Goal: Task Accomplishment & Management: Use online tool/utility

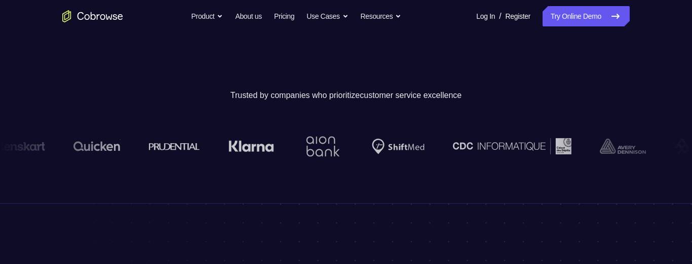
scroll to position [165, 0]
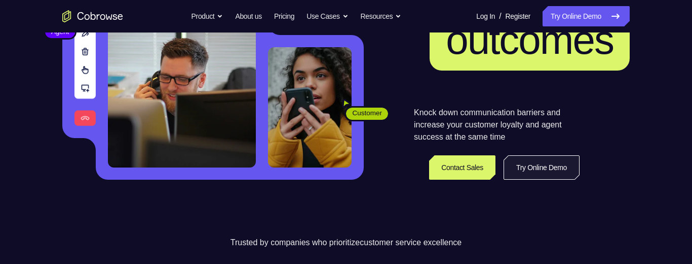
click at [536, 171] on link "Try Online Demo" at bounding box center [542, 167] width 76 height 24
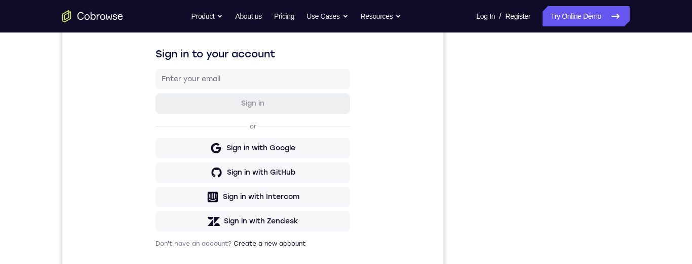
scroll to position [122, 0]
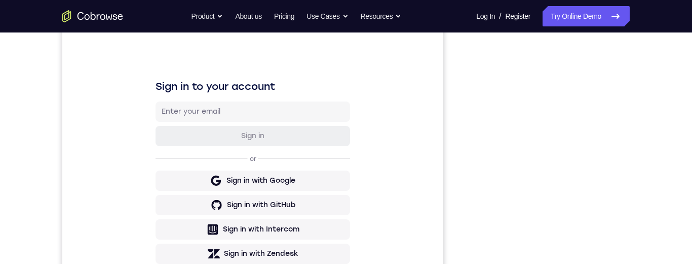
click at [629, 257] on div at bounding box center [549, 194] width 162 height 312
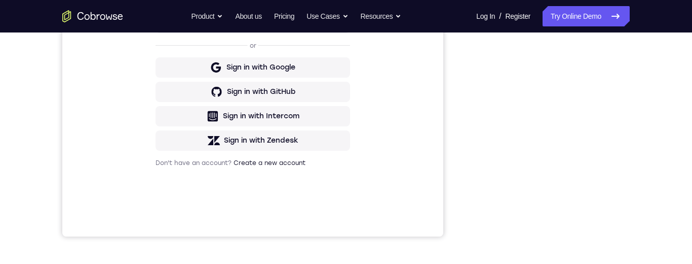
scroll to position [235, 0]
click at [586, 17] on link "Try Online Demo" at bounding box center [586, 16] width 87 height 20
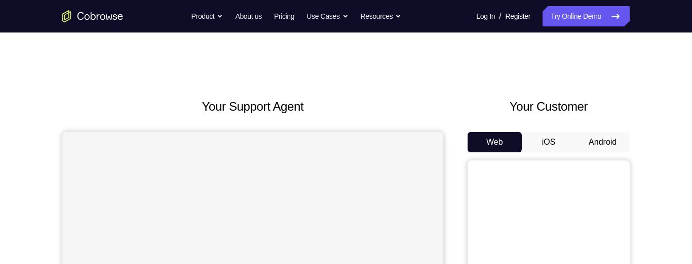
click at [606, 143] on button "Android" at bounding box center [603, 142] width 54 height 20
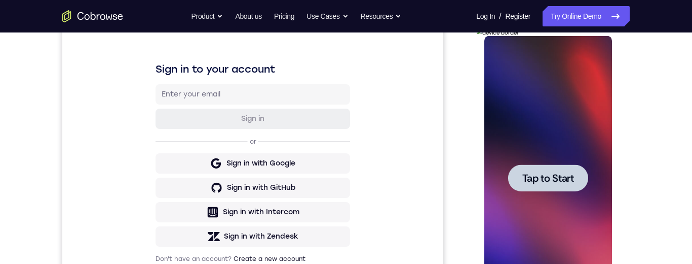
click at [561, 178] on span "Tap to Start" at bounding box center [548, 178] width 52 height 10
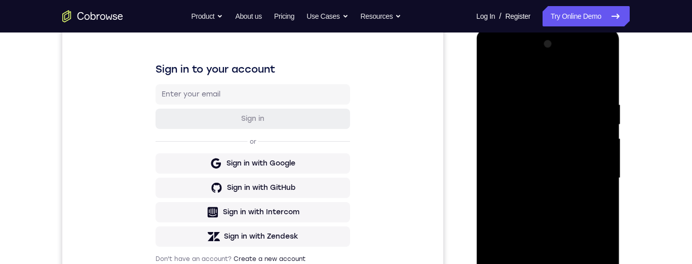
scroll to position [204, 0]
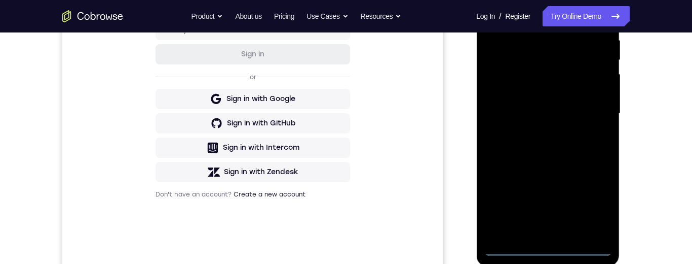
click at [513, 246] on div at bounding box center [548, 114] width 128 height 284
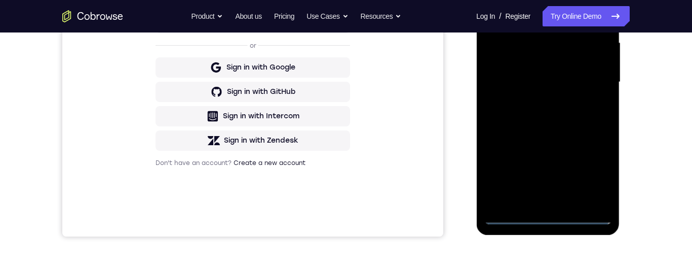
click at [509, 216] on div at bounding box center [548, 82] width 128 height 284
click at [546, 215] on div at bounding box center [548, 82] width 128 height 284
click at [547, 219] on div at bounding box center [548, 82] width 128 height 284
click at [545, 219] on div at bounding box center [548, 82] width 128 height 284
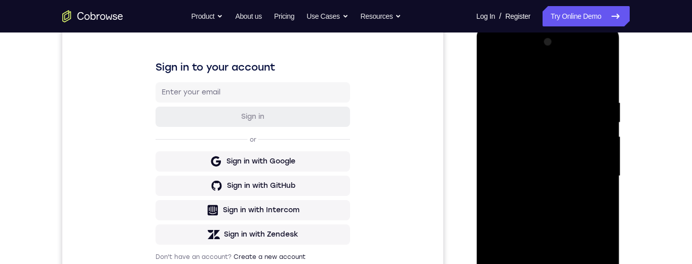
scroll to position [213, 0]
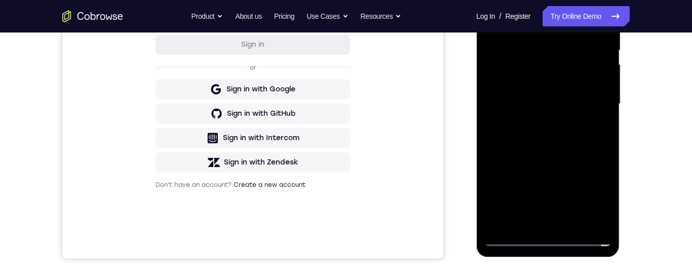
click at [592, 191] on div at bounding box center [548, 104] width 128 height 284
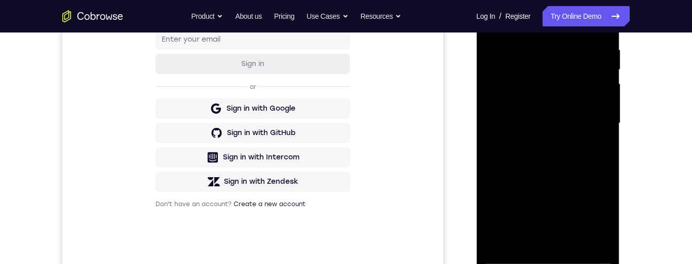
click at [643, 162] on div "Your Support Agent Your Customer Web iOS Android Next Steps We’d be happy to gi…" at bounding box center [346, 172] width 649 height 668
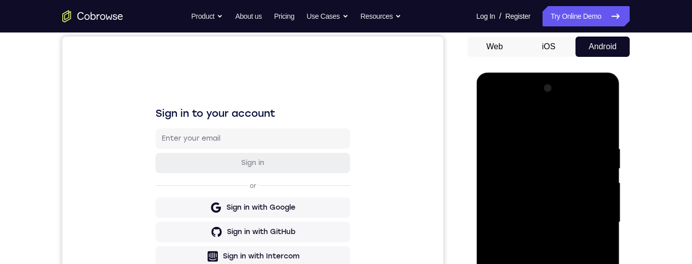
click at [592, 263] on div at bounding box center [548, 222] width 128 height 284
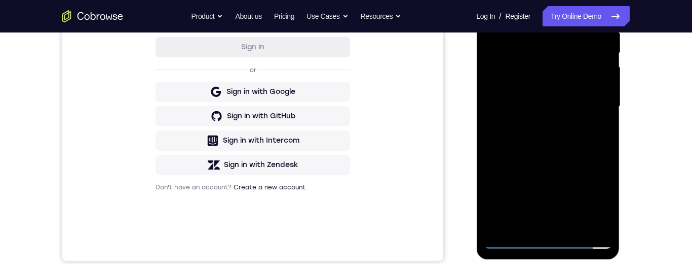
click at [590, 200] on div at bounding box center [548, 107] width 128 height 284
click at [592, 198] on div at bounding box center [548, 107] width 128 height 284
click at [595, 194] on div at bounding box center [548, 107] width 128 height 284
click at [593, 197] on div at bounding box center [548, 107] width 128 height 284
click at [594, 196] on div at bounding box center [548, 107] width 128 height 284
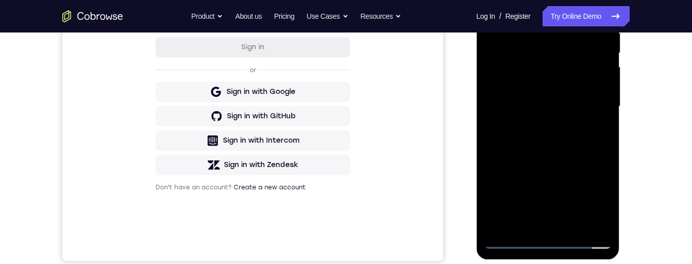
click at [596, 194] on div at bounding box center [548, 107] width 128 height 284
click at [596, 196] on div at bounding box center [548, 107] width 128 height 284
click at [596, 195] on div at bounding box center [548, 107] width 128 height 284
click at [586, 196] on div at bounding box center [548, 107] width 128 height 284
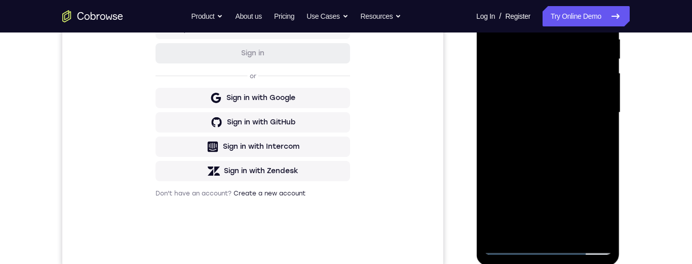
scroll to position [43, 0]
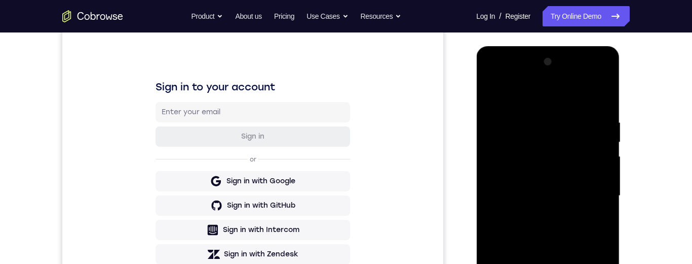
click at [593, 196] on div at bounding box center [548, 196] width 128 height 284
click at [587, 189] on div at bounding box center [548, 196] width 128 height 284
click at [539, 214] on div at bounding box center [548, 196] width 128 height 284
click at [534, 172] on div at bounding box center [548, 196] width 128 height 284
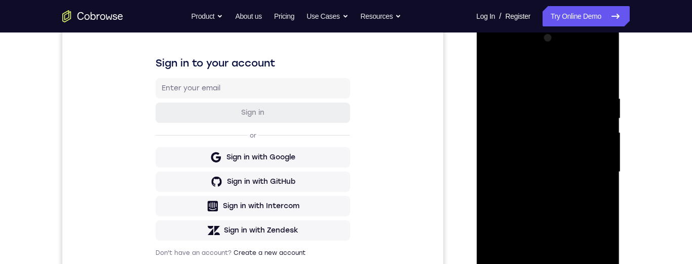
scroll to position [180, 0]
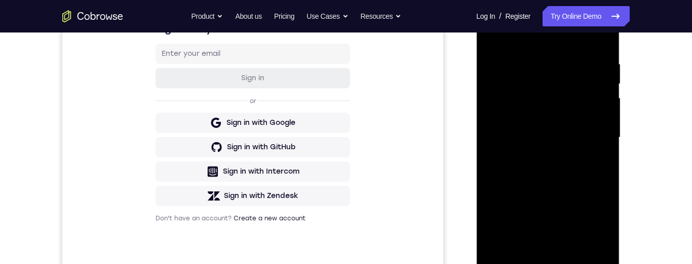
click at [557, 130] on div at bounding box center [548, 137] width 128 height 284
click at [530, 134] on div at bounding box center [548, 137] width 128 height 284
click at [531, 135] on div at bounding box center [548, 137] width 128 height 284
click at [543, 130] on div at bounding box center [548, 137] width 128 height 284
click at [596, 107] on div at bounding box center [548, 137] width 128 height 284
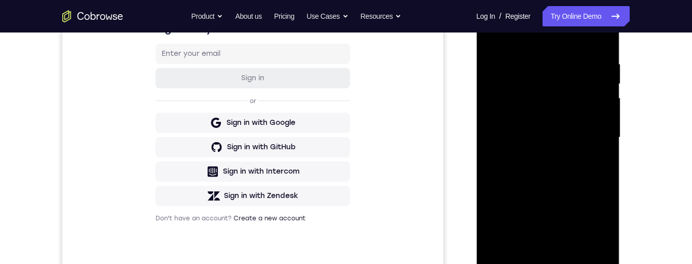
click at [601, 131] on div at bounding box center [548, 137] width 128 height 284
click at [574, 155] on div at bounding box center [548, 137] width 128 height 284
click at [546, 111] on div at bounding box center [548, 137] width 128 height 284
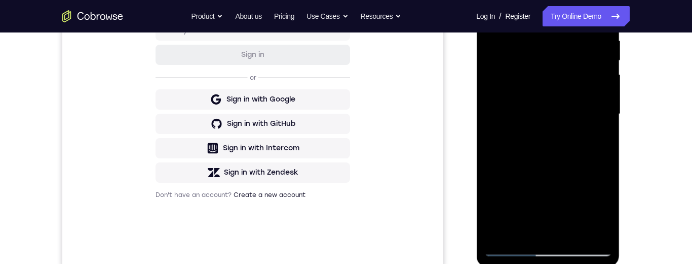
scroll to position [261, 0]
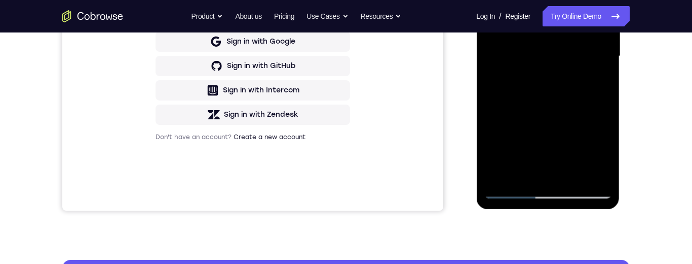
click at [574, 175] on div at bounding box center [548, 56] width 128 height 284
click at [572, 176] on div at bounding box center [548, 56] width 128 height 284
click at [566, 172] on div at bounding box center [548, 56] width 128 height 284
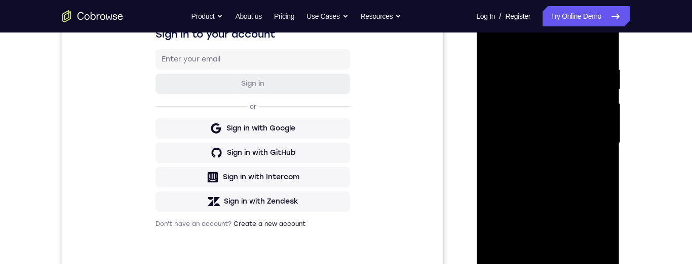
scroll to position [222, 0]
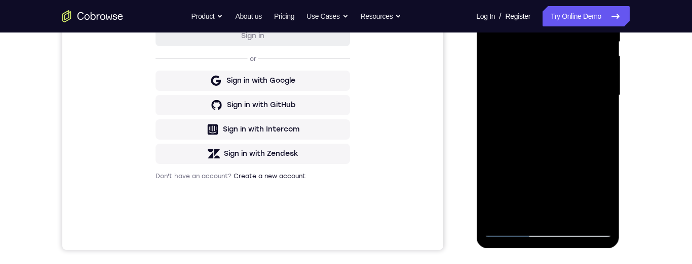
click at [572, 212] on div at bounding box center [548, 95] width 128 height 284
click at [573, 209] on div at bounding box center [548, 95] width 128 height 284
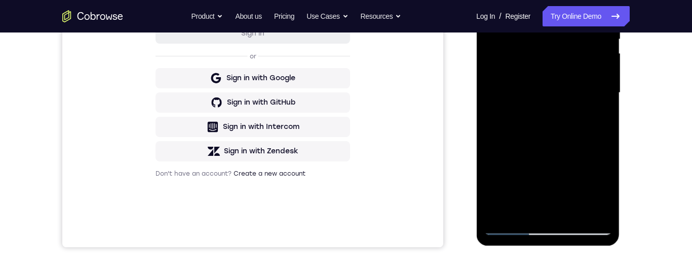
click at [571, 213] on div at bounding box center [548, 93] width 128 height 284
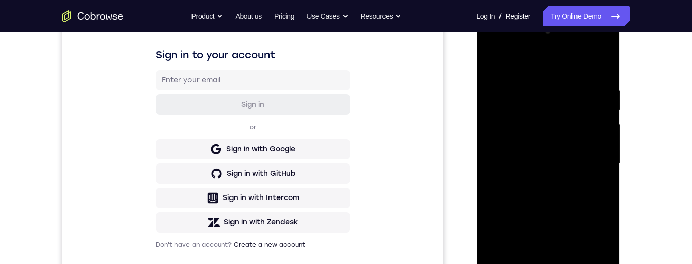
scroll to position [211, 0]
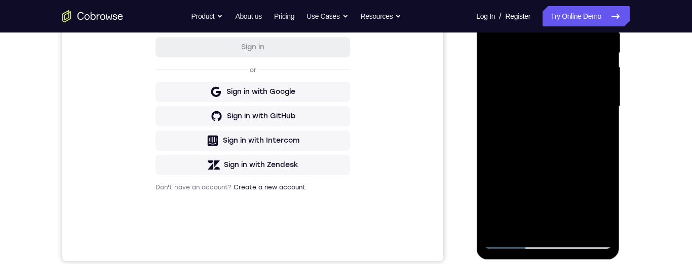
click at [571, 228] on div at bounding box center [548, 107] width 128 height 284
click at [574, 219] on div at bounding box center [548, 107] width 128 height 284
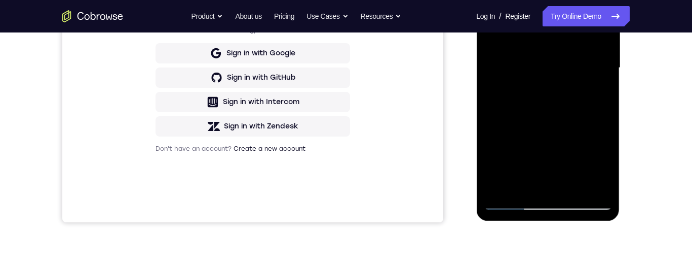
scroll to position [252, 0]
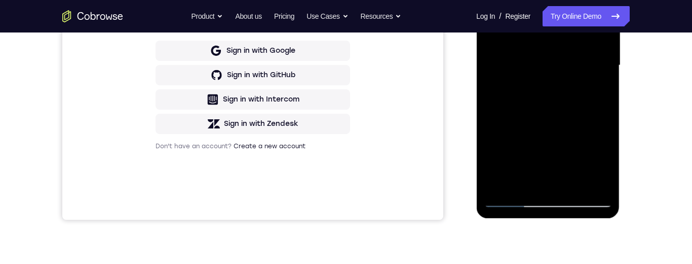
click at [574, 183] on div at bounding box center [548, 65] width 128 height 284
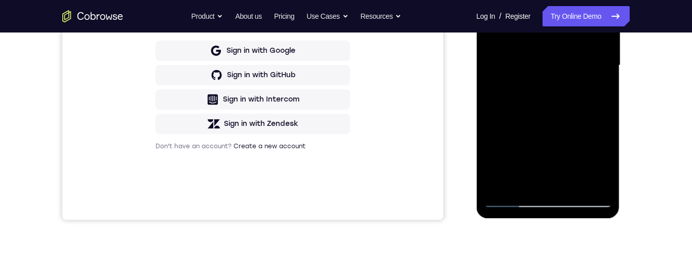
click at [574, 183] on div at bounding box center [548, 65] width 128 height 284
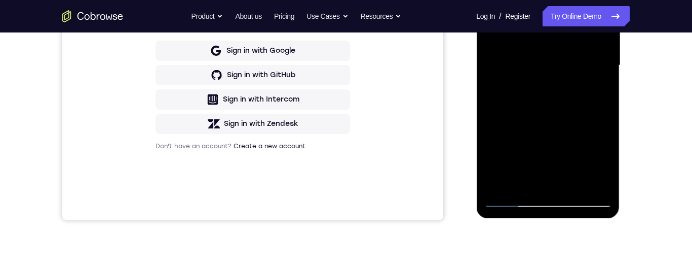
click at [574, 183] on div at bounding box center [548, 65] width 128 height 284
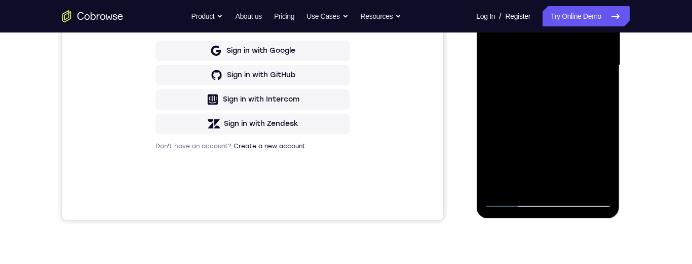
click at [574, 183] on div at bounding box center [548, 65] width 128 height 284
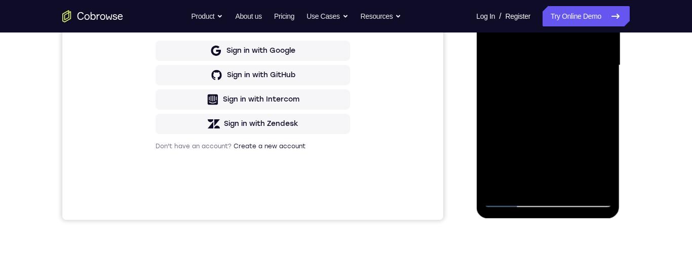
click at [574, 183] on div at bounding box center [548, 65] width 128 height 284
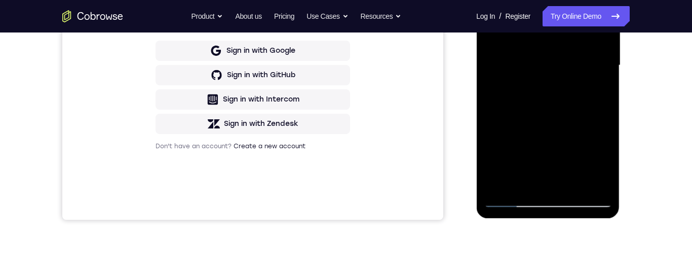
click at [574, 183] on div at bounding box center [548, 65] width 128 height 284
click at [574, 185] on div at bounding box center [548, 65] width 128 height 284
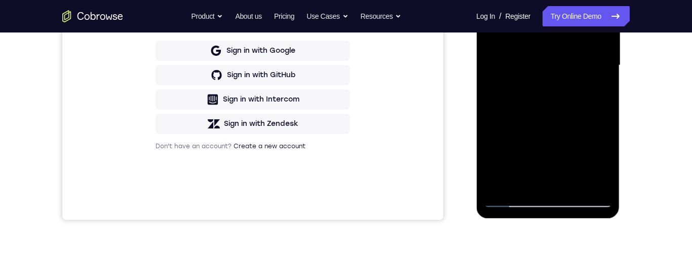
click at [574, 185] on div at bounding box center [548, 65] width 128 height 284
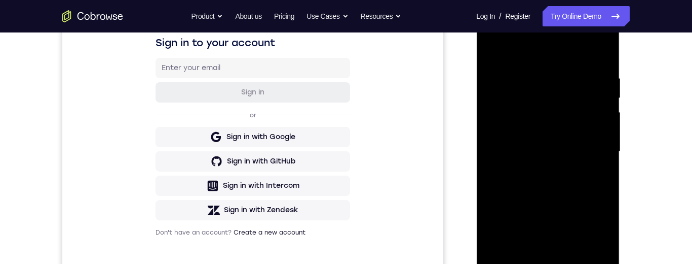
click at [594, 61] on div at bounding box center [548, 152] width 128 height 284
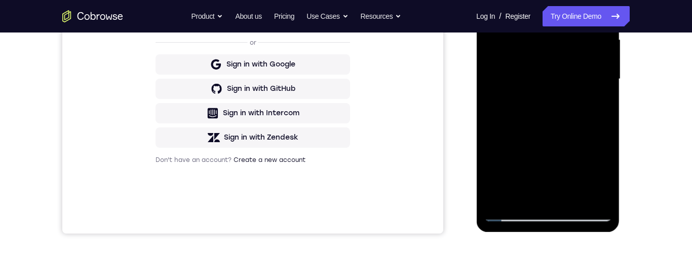
scroll to position [257, 0]
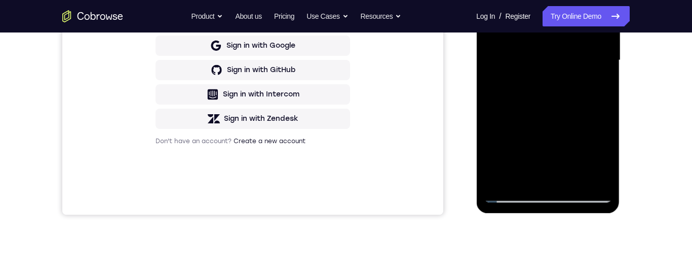
click at [575, 178] on div at bounding box center [548, 60] width 128 height 284
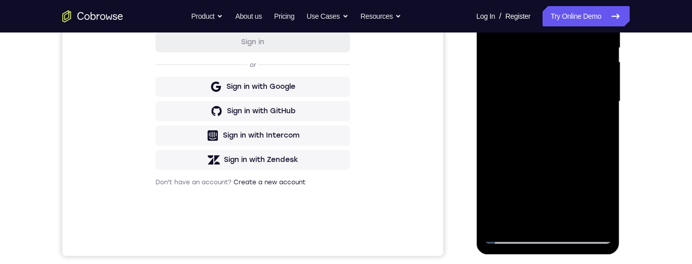
scroll to position [176, 0]
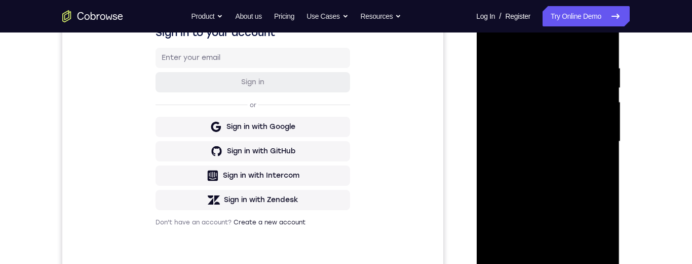
click at [607, 213] on div at bounding box center [548, 141] width 128 height 284
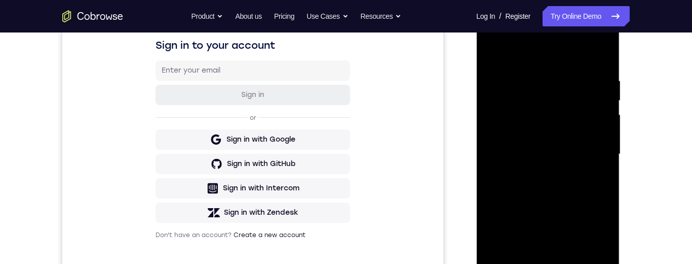
click at [604, 227] on div at bounding box center [548, 154] width 128 height 284
click at [608, 227] on div at bounding box center [548, 154] width 128 height 284
click at [591, 73] on div at bounding box center [548, 154] width 128 height 284
click at [572, 263] on div at bounding box center [548, 154] width 128 height 284
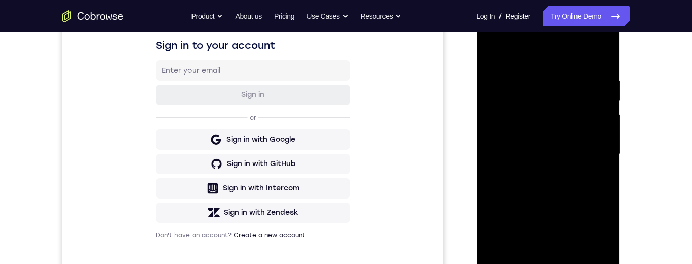
click at [572, 263] on div at bounding box center [548, 154] width 128 height 284
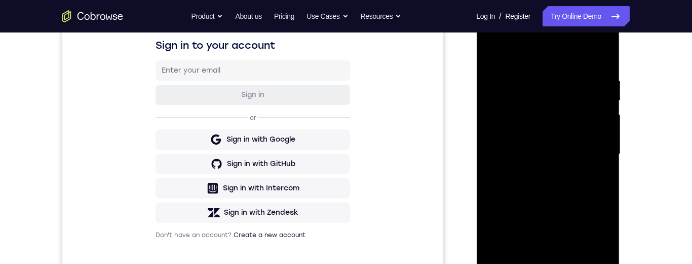
click at [572, 263] on div at bounding box center [548, 154] width 128 height 284
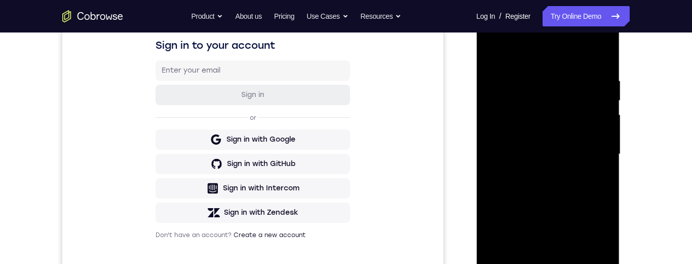
click at [572, 263] on div at bounding box center [548, 154] width 128 height 284
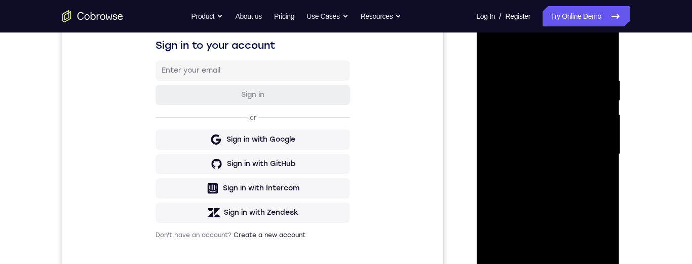
click at [572, 263] on div at bounding box center [548, 154] width 128 height 284
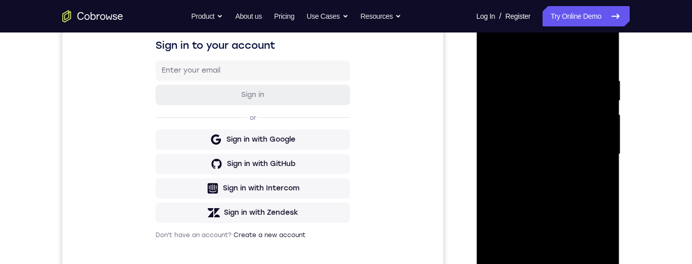
click at [572, 263] on div at bounding box center [548, 154] width 128 height 284
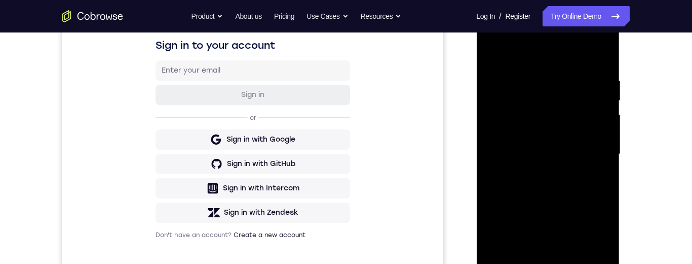
click at [572, 263] on div at bounding box center [548, 154] width 128 height 284
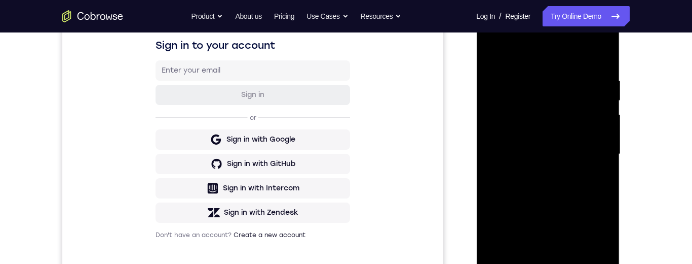
click at [572, 263] on div at bounding box center [548, 154] width 128 height 284
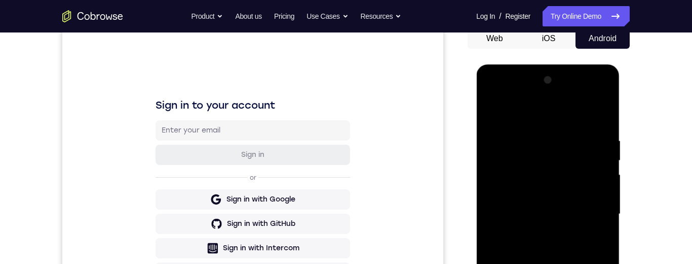
scroll to position [192, 0]
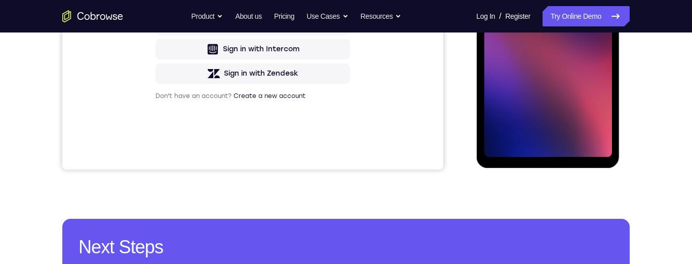
scroll to position [179, 0]
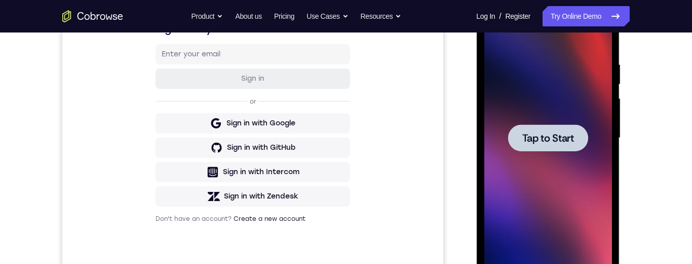
click at [534, 139] on span "Tap to Start" at bounding box center [548, 138] width 52 height 10
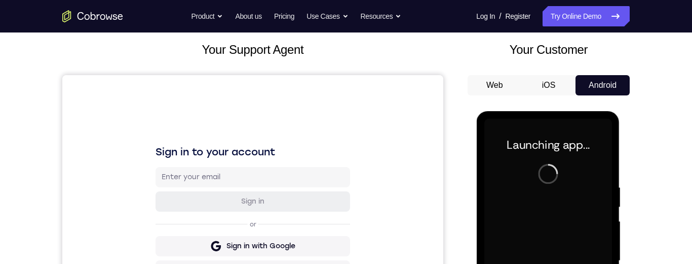
scroll to position [58, 0]
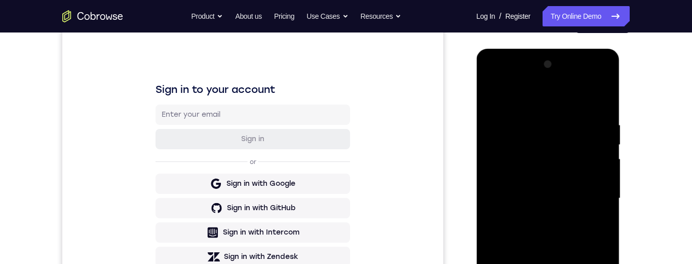
scroll to position [127, 0]
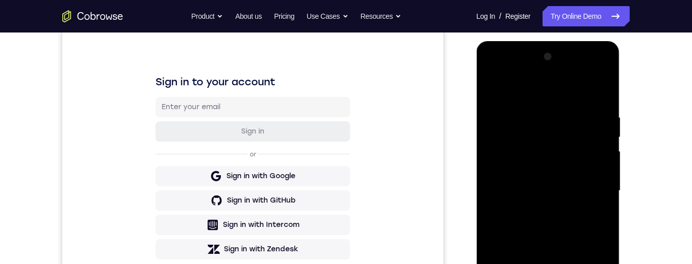
click at [545, 263] on div at bounding box center [548, 191] width 128 height 284
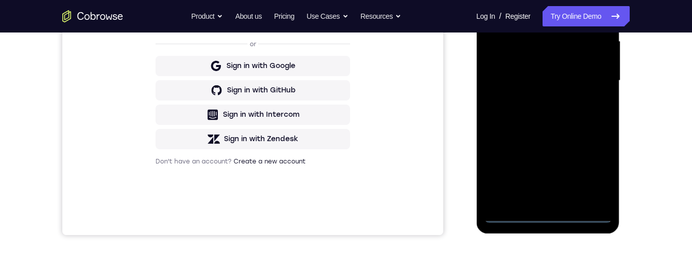
click at [502, 216] on div at bounding box center [548, 81] width 128 height 284
click at [510, 218] on div at bounding box center [548, 81] width 128 height 284
click at [512, 220] on div at bounding box center [548, 81] width 128 height 284
click at [518, 216] on div at bounding box center [548, 81] width 128 height 284
click at [513, 212] on div at bounding box center [548, 81] width 128 height 284
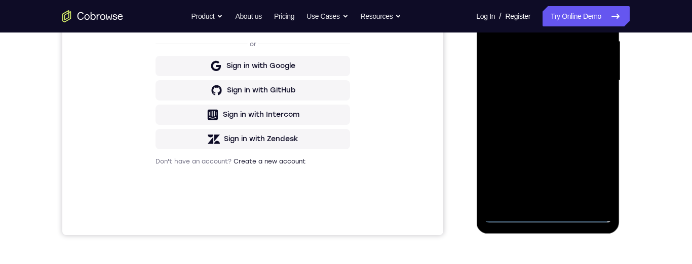
click at [515, 213] on div at bounding box center [548, 81] width 128 height 284
click at [511, 216] on div at bounding box center [548, 81] width 128 height 284
click at [510, 215] on div at bounding box center [548, 81] width 128 height 284
click at [510, 217] on div at bounding box center [548, 81] width 128 height 284
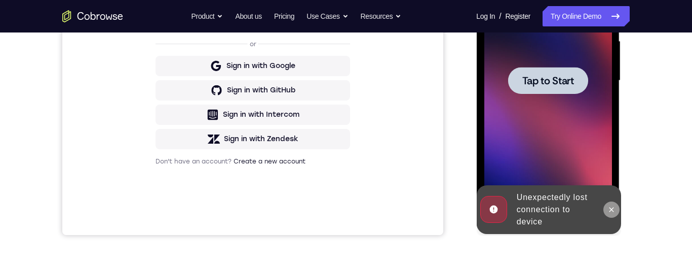
click at [609, 213] on icon at bounding box center [611, 209] width 8 height 8
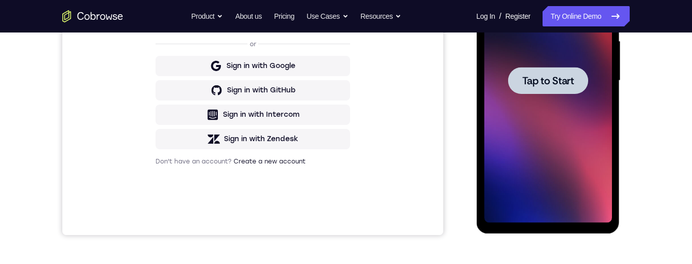
click at [558, 80] on span "Tap to Start" at bounding box center [548, 81] width 52 height 10
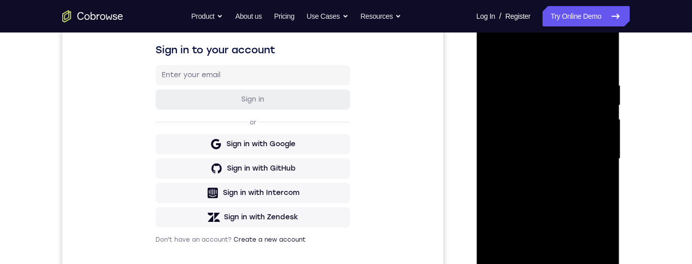
scroll to position [223, 0]
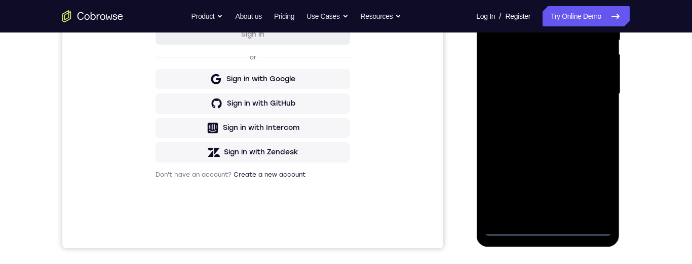
click at [509, 226] on div at bounding box center [548, 94] width 128 height 284
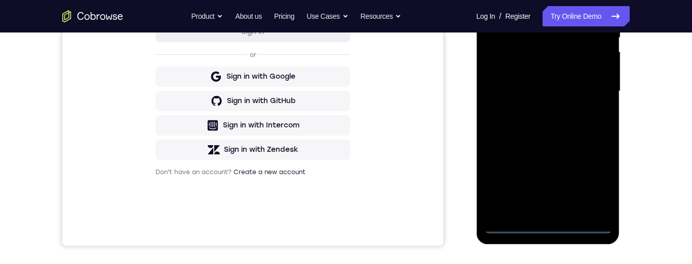
click at [508, 228] on div at bounding box center [548, 91] width 128 height 284
click at [596, 176] on div at bounding box center [548, 91] width 128 height 284
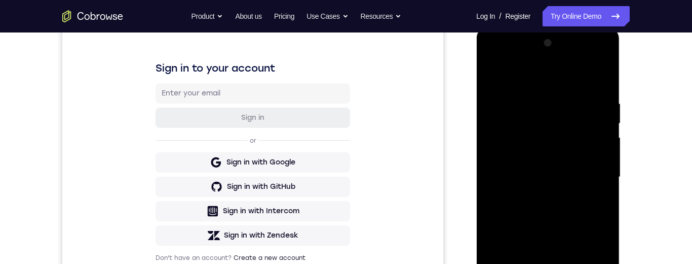
click at [515, 60] on div at bounding box center [548, 177] width 128 height 284
click at [511, 59] on div at bounding box center [548, 177] width 128 height 284
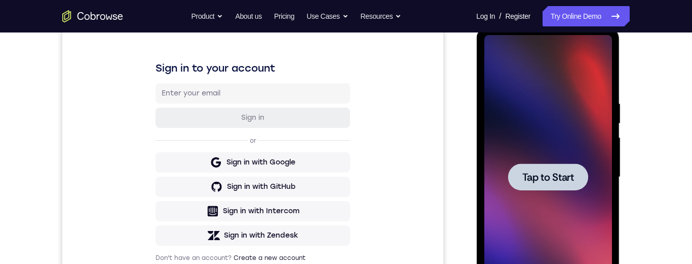
click at [511, 59] on div at bounding box center [548, 177] width 128 height 284
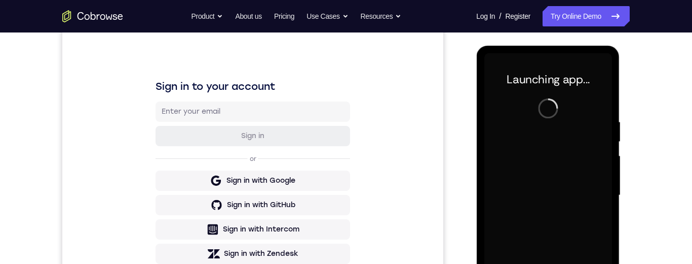
scroll to position [210, 0]
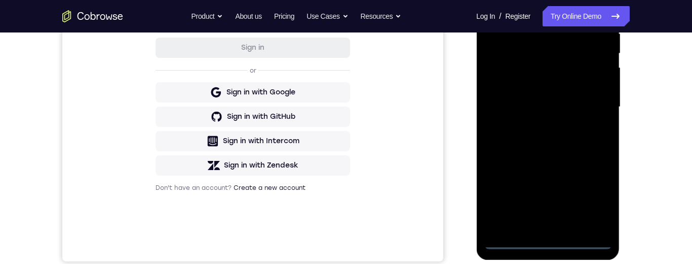
click at [511, 241] on div at bounding box center [548, 107] width 128 height 284
click at [595, 197] on div at bounding box center [548, 107] width 128 height 284
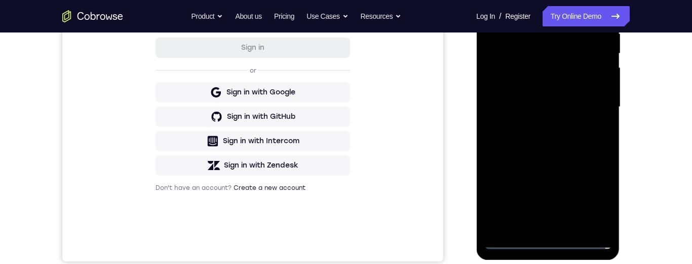
click at [595, 197] on div at bounding box center [548, 107] width 128 height 284
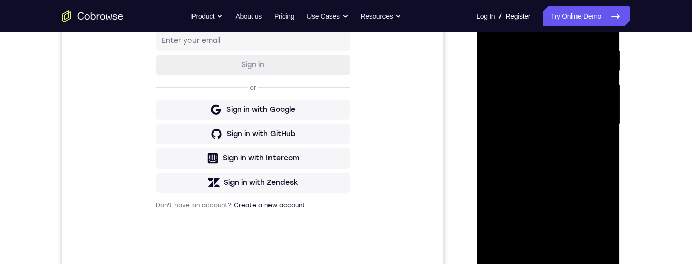
click at [507, 4] on div at bounding box center [548, 124] width 128 height 284
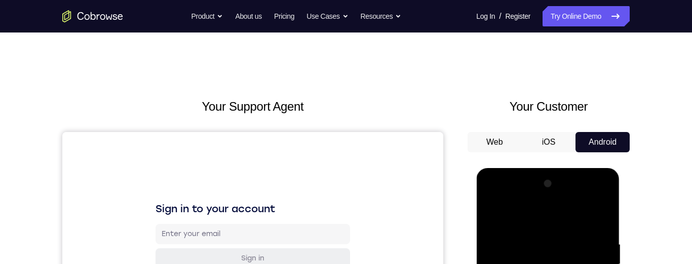
scroll to position [47, 0]
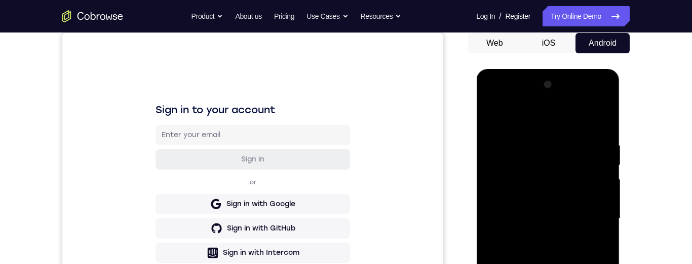
click at [590, 211] on div at bounding box center [548, 219] width 128 height 284
click at [599, 223] on div at bounding box center [548, 219] width 128 height 284
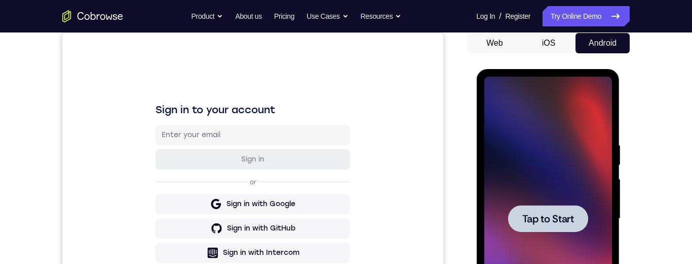
click at [572, 216] on span "Tap to Start" at bounding box center [548, 218] width 52 height 10
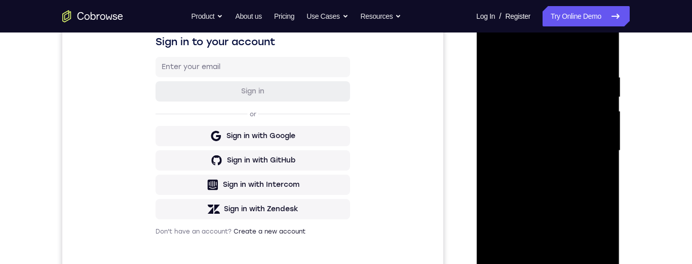
scroll to position [207, 0]
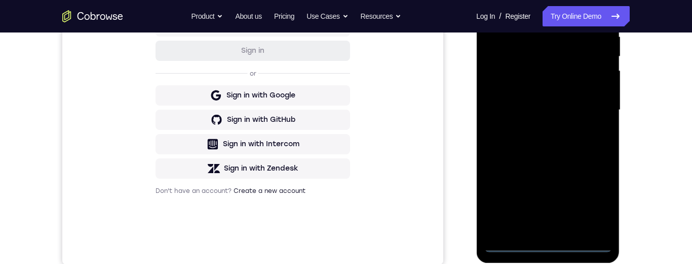
click at [508, 245] on div at bounding box center [548, 110] width 128 height 284
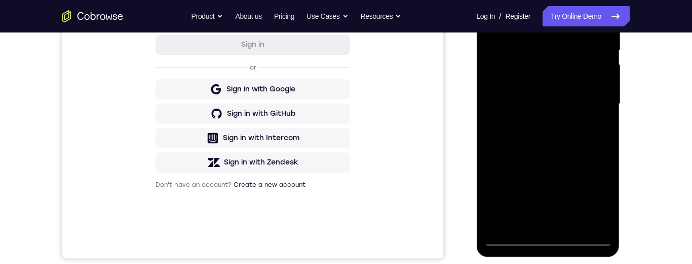
click at [508, 239] on div at bounding box center [548, 104] width 128 height 284
click at [591, 200] on div at bounding box center [548, 104] width 128 height 284
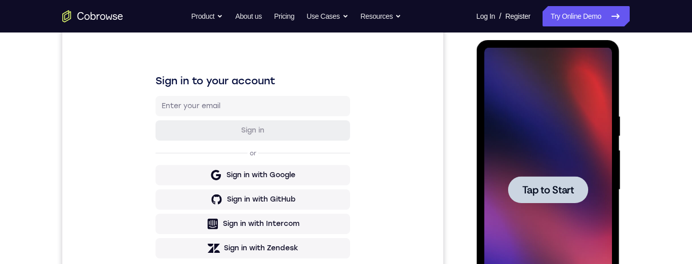
click at [552, 178] on div at bounding box center [548, 189] width 80 height 27
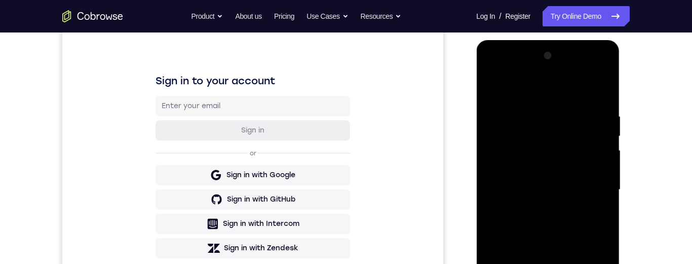
scroll to position [211, 0]
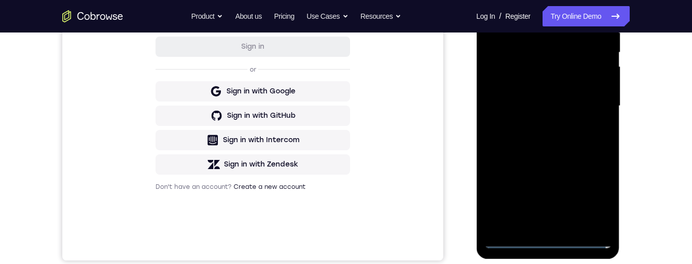
click at [513, 239] on div at bounding box center [548, 106] width 128 height 284
click at [510, 241] on div at bounding box center [548, 106] width 128 height 284
click at [595, 200] on div at bounding box center [548, 106] width 128 height 284
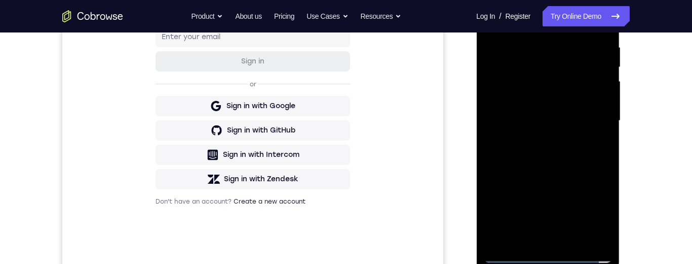
click at [521, 18] on div at bounding box center [548, 121] width 128 height 284
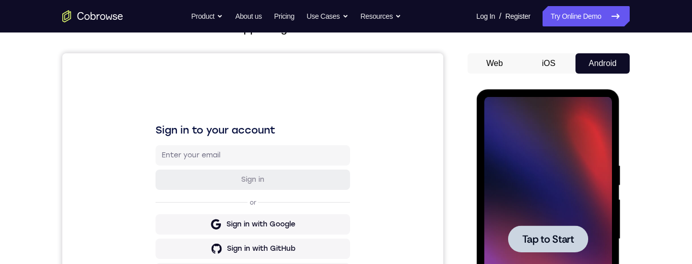
scroll to position [109, 0]
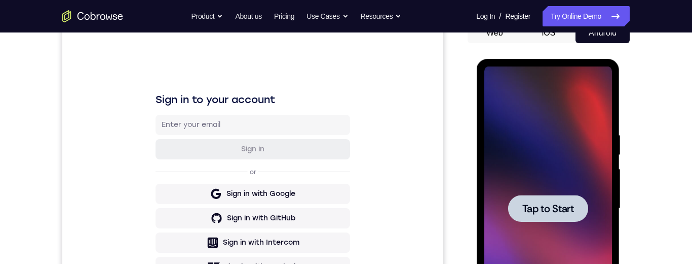
click at [565, 203] on span "Tap to Start" at bounding box center [548, 208] width 52 height 10
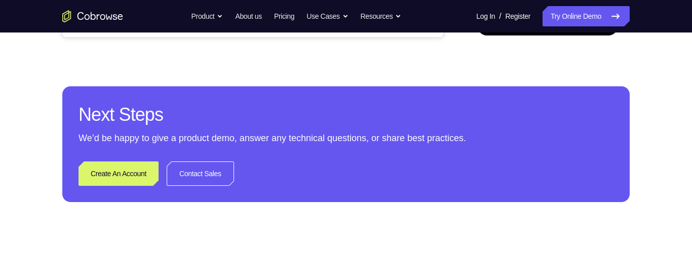
scroll to position [301, 0]
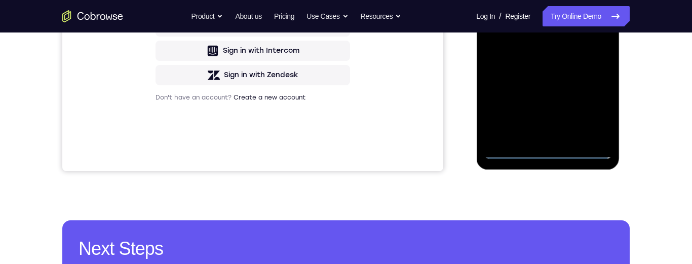
click at [513, 153] on div at bounding box center [548, 17] width 128 height 284
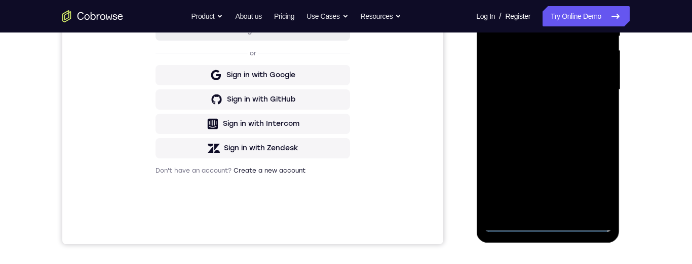
click at [515, 228] on div at bounding box center [548, 90] width 128 height 284
click at [590, 180] on div at bounding box center [548, 90] width 128 height 284
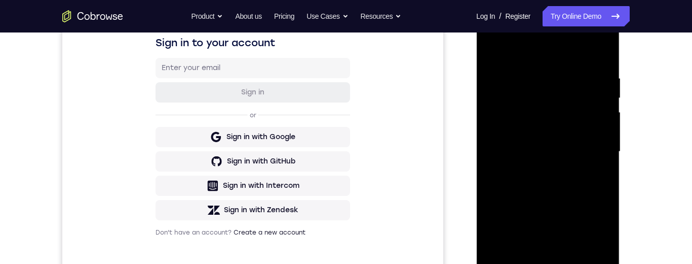
scroll to position [105, 0]
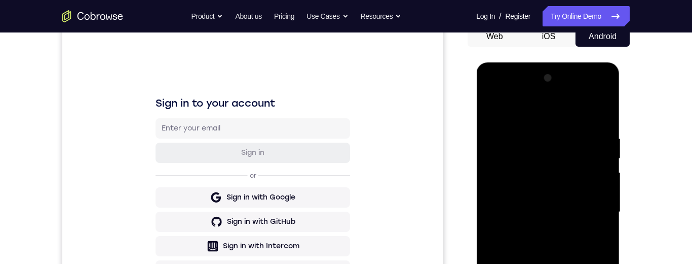
click at [509, 92] on div at bounding box center [548, 212] width 128 height 284
click at [593, 211] on div at bounding box center [548, 212] width 128 height 284
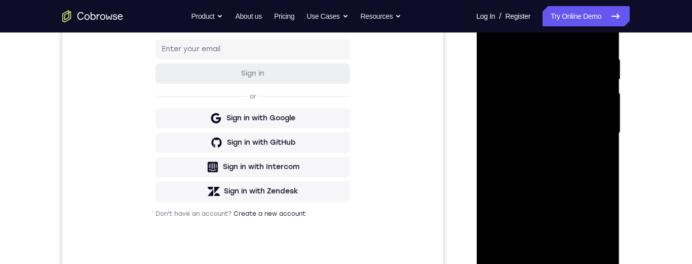
click at [533, 154] on div at bounding box center [548, 133] width 128 height 284
click at [568, 121] on div at bounding box center [548, 133] width 128 height 284
click at [553, 113] on div at bounding box center [548, 133] width 128 height 284
click at [574, 135] on div at bounding box center [548, 133] width 128 height 284
click at [555, 165] on div at bounding box center [548, 133] width 128 height 284
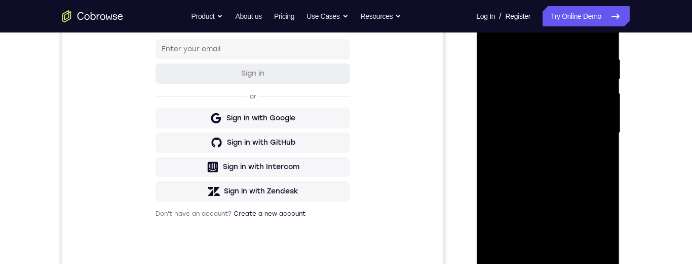
click at [556, 169] on div at bounding box center [548, 133] width 128 height 284
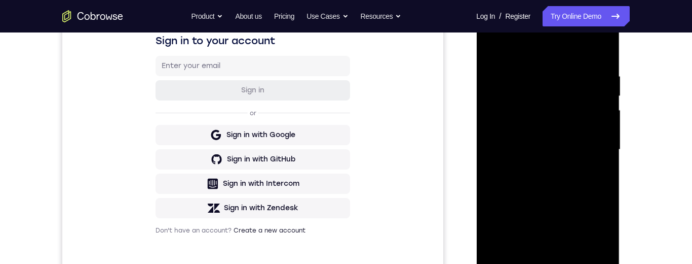
scroll to position [162, 0]
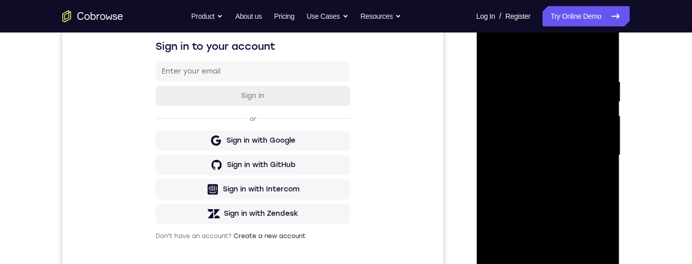
click at [575, 202] on div at bounding box center [548, 155] width 128 height 284
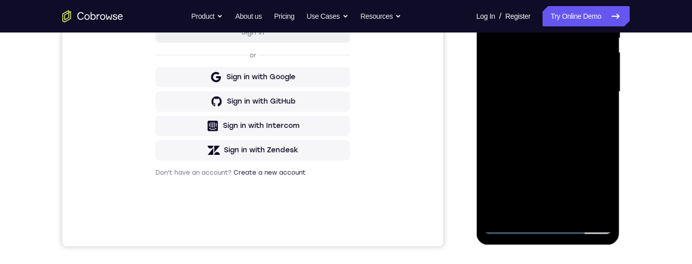
scroll to position [226, 0]
click at [524, 213] on div at bounding box center [548, 91] width 128 height 284
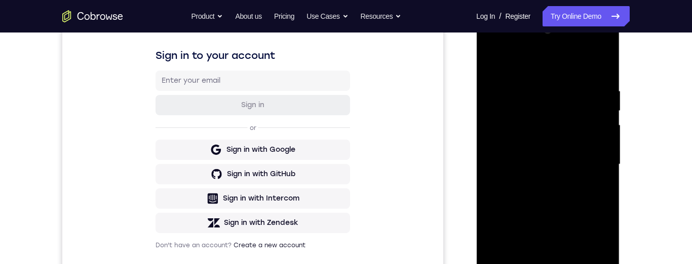
click at [566, 63] on div at bounding box center [548, 164] width 128 height 284
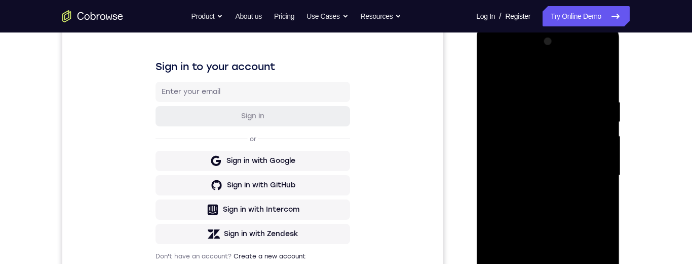
click at [508, 92] on div at bounding box center [548, 175] width 128 height 284
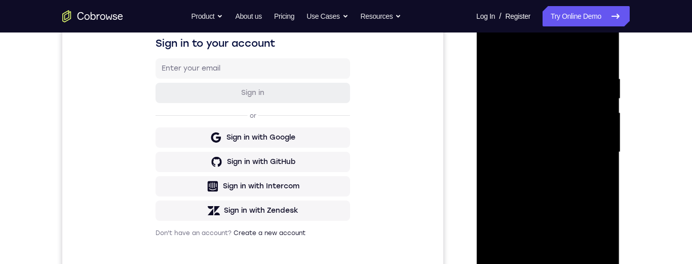
click at [575, 86] on div at bounding box center [548, 152] width 128 height 284
click at [573, 83] on div at bounding box center [548, 152] width 128 height 284
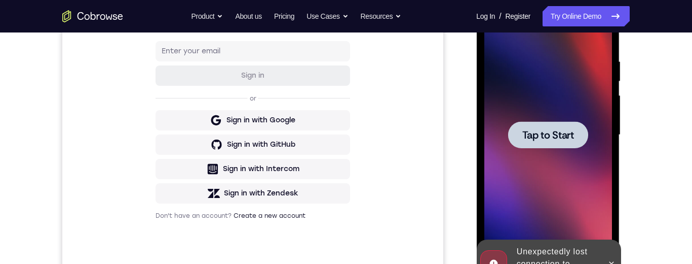
scroll to position [181, 0]
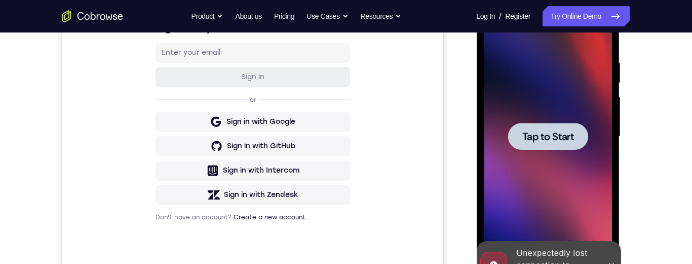
click at [557, 139] on span "Tap to Start" at bounding box center [548, 136] width 52 height 10
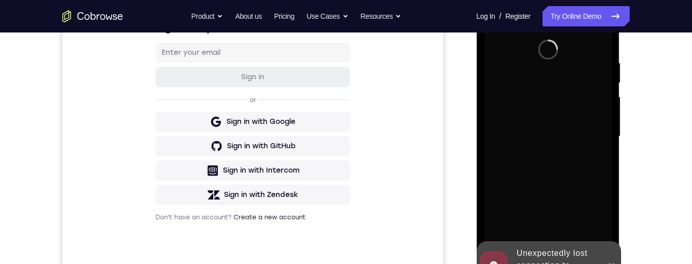
scroll to position [199, 0]
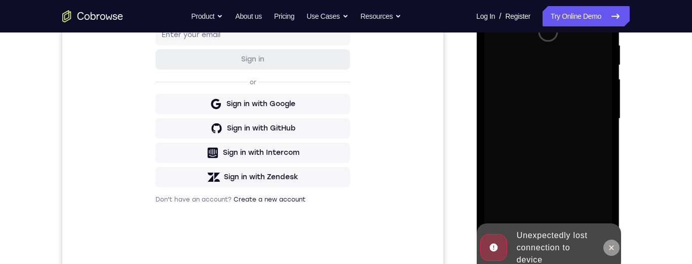
click at [614, 250] on icon at bounding box center [611, 247] width 8 height 8
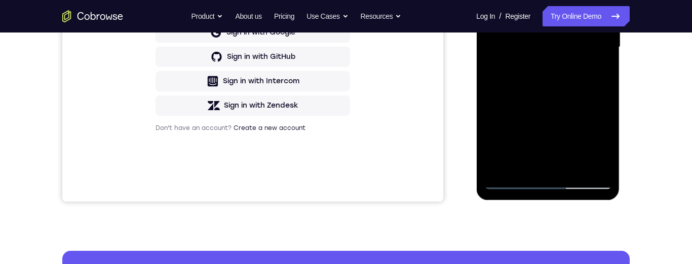
scroll to position [233, 0]
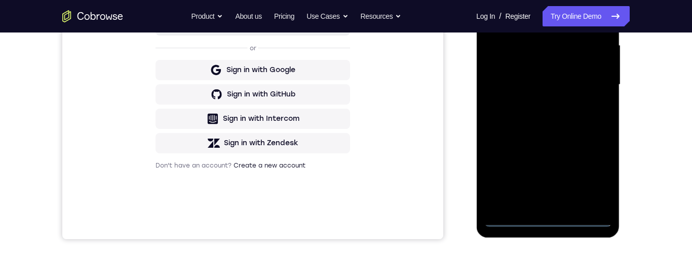
click at [509, 217] on div at bounding box center [548, 85] width 128 height 284
click at [510, 219] on div at bounding box center [548, 85] width 128 height 284
click at [510, 218] on div at bounding box center [548, 85] width 128 height 284
click at [511, 223] on div at bounding box center [548, 85] width 128 height 284
click at [511, 218] on div at bounding box center [548, 85] width 128 height 284
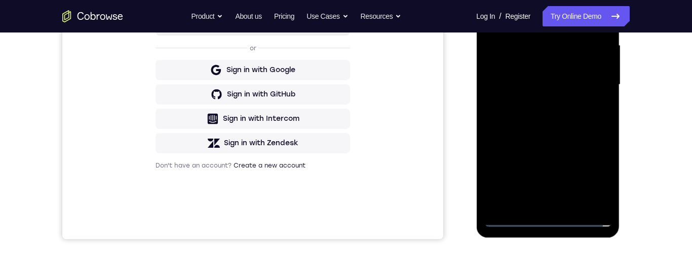
click at [597, 170] on div at bounding box center [548, 85] width 128 height 284
click at [592, 171] on div at bounding box center [548, 85] width 128 height 284
click at [597, 177] on div at bounding box center [548, 85] width 128 height 284
click at [593, 169] on div at bounding box center [548, 85] width 128 height 284
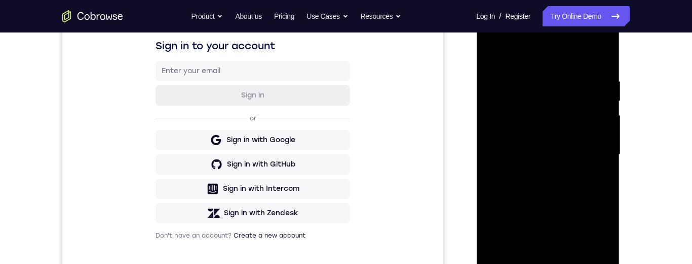
scroll to position [208, 0]
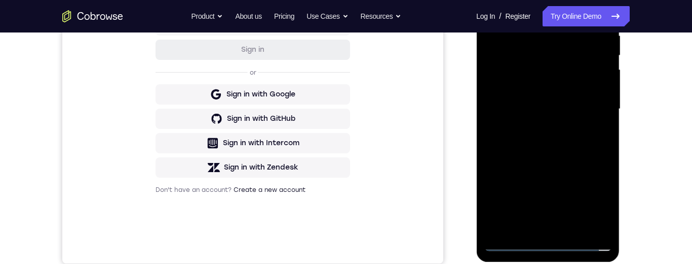
click at [591, 198] on div at bounding box center [548, 109] width 128 height 284
click at [593, 195] on div at bounding box center [548, 109] width 128 height 284
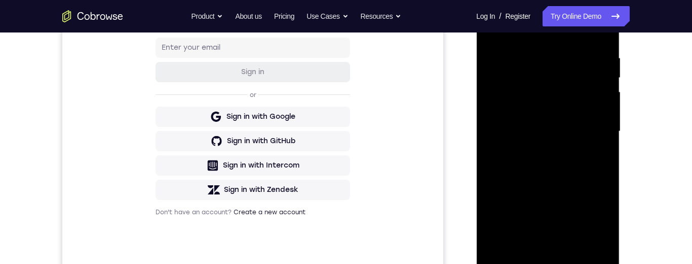
click at [511, 13] on div at bounding box center [548, 131] width 128 height 284
click at [505, 5] on div at bounding box center [548, 131] width 128 height 284
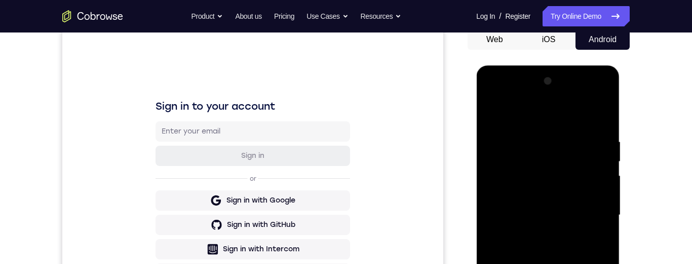
click at [592, 216] on div at bounding box center [548, 215] width 128 height 284
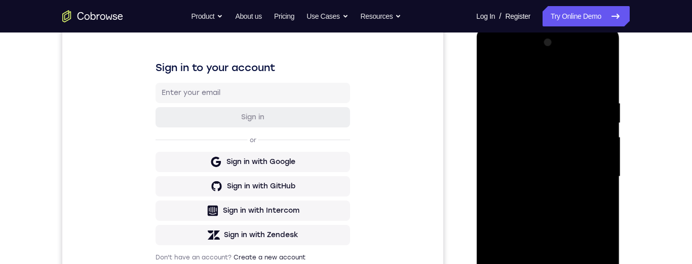
click at [582, 167] on div at bounding box center [548, 176] width 128 height 284
click at [591, 176] on div at bounding box center [548, 176] width 128 height 284
click at [592, 177] on div at bounding box center [548, 176] width 128 height 284
click at [594, 179] on div at bounding box center [548, 176] width 128 height 284
click at [595, 179] on div at bounding box center [548, 176] width 128 height 284
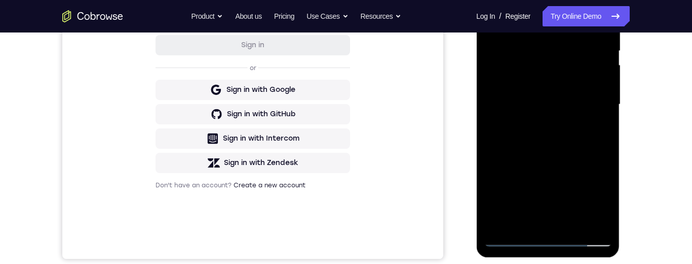
scroll to position [213, 0]
click at [537, 126] on div at bounding box center [548, 104] width 128 height 284
click at [537, 125] on div at bounding box center [548, 104] width 128 height 284
click at [552, 98] on div at bounding box center [548, 104] width 128 height 284
click at [548, 88] on div at bounding box center [548, 104] width 128 height 284
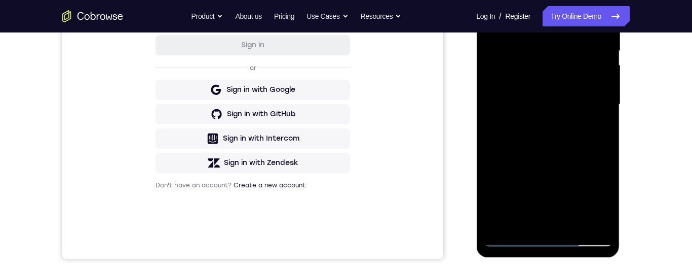
click at [539, 55] on div at bounding box center [548, 104] width 128 height 284
click at [554, 80] on div at bounding box center [548, 104] width 128 height 284
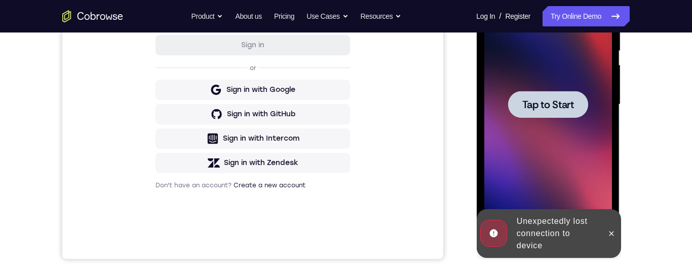
scroll to position [226, 0]
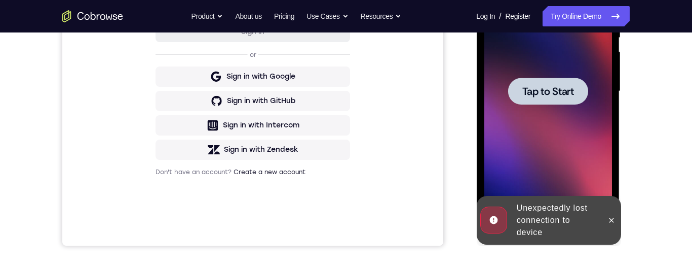
click at [608, 227] on div at bounding box center [611, 220] width 16 height 49
click at [611, 224] on button at bounding box center [611, 220] width 16 height 16
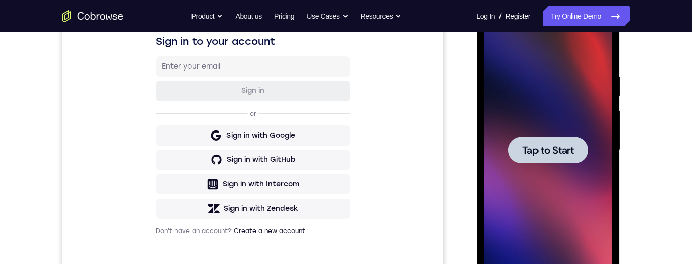
scroll to position [168, 0]
click at [556, 159] on div at bounding box center [548, 149] width 80 height 27
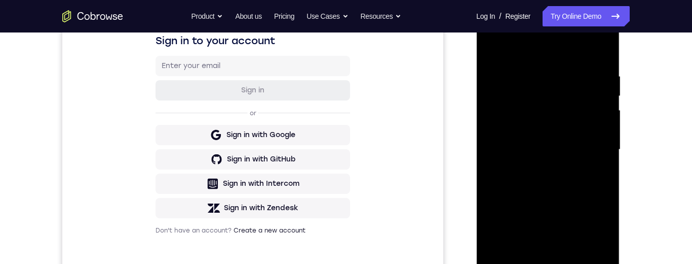
click at [638, 133] on div "Your Support Agent Your Customer Web iOS Android Next Steps We’d be happy to gi…" at bounding box center [346, 199] width 649 height 668
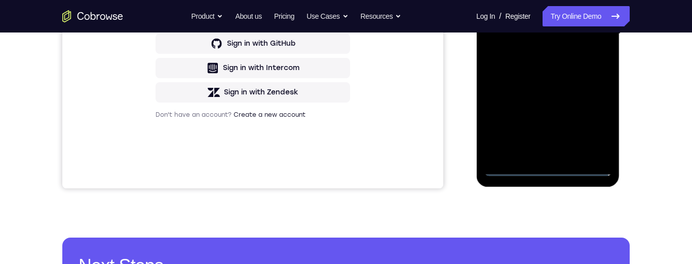
scroll to position [283, 0]
click at [509, 173] on div at bounding box center [548, 35] width 128 height 284
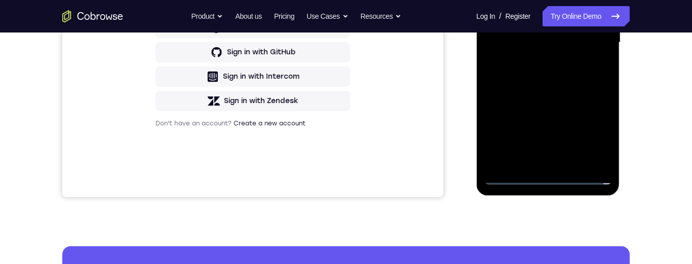
click at [510, 175] on div at bounding box center [548, 43] width 128 height 284
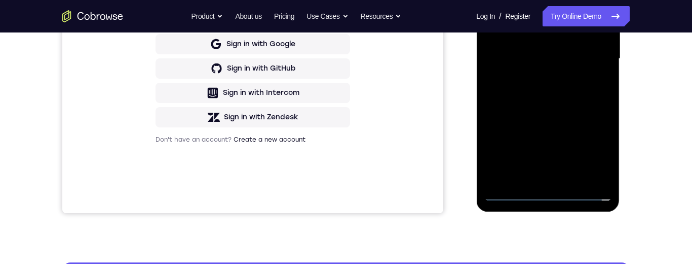
click at [513, 198] on div at bounding box center [548, 59] width 128 height 284
click at [596, 151] on div at bounding box center [548, 59] width 128 height 284
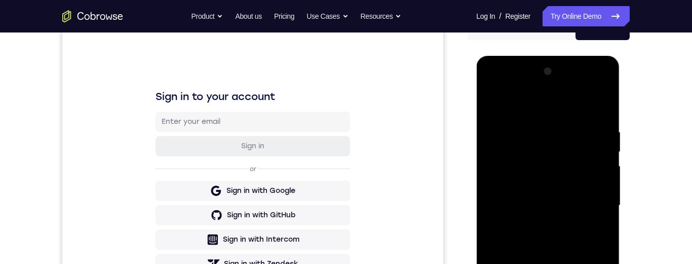
scroll to position [104, 0]
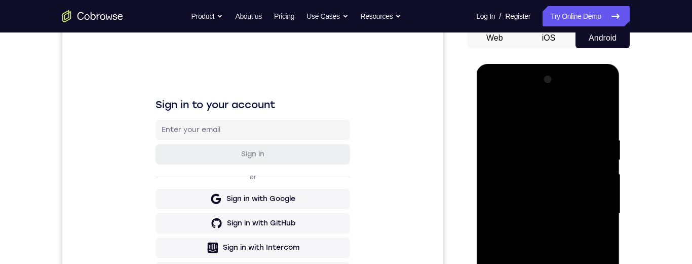
click at [509, 94] on div at bounding box center [548, 213] width 128 height 284
click at [638, 173] on div "Your Support Agent Your Customer Web iOS Android Next Steps We’d be happy to gi…" at bounding box center [346, 263] width 649 height 668
click at [641, 139] on div "Your Support Agent Your Customer Web iOS Android Next Steps We’d be happy to gi…" at bounding box center [346, 263] width 649 height 668
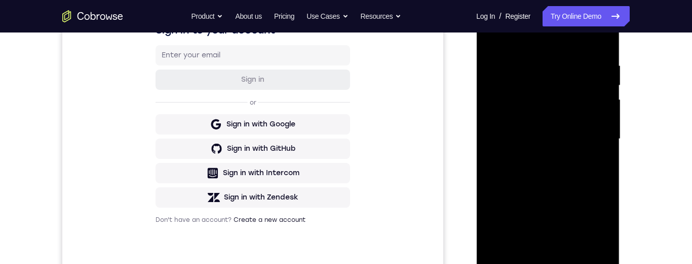
click at [591, 140] on div at bounding box center [548, 139] width 128 height 284
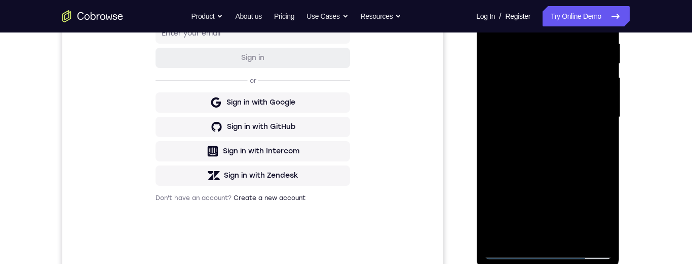
scroll to position [202, 0]
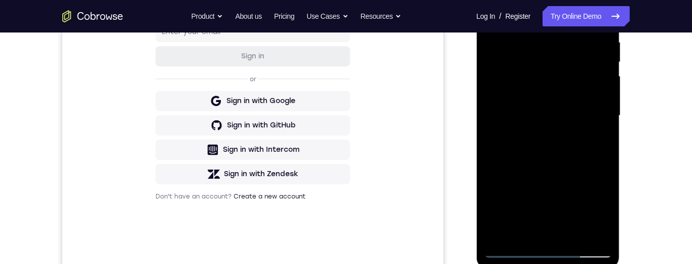
click at [536, 140] on div at bounding box center [548, 116] width 128 height 284
click at [541, 134] on div at bounding box center [548, 116] width 128 height 284
click at [520, 108] on div at bounding box center [548, 116] width 128 height 284
click at [555, 69] on div at bounding box center [548, 116] width 128 height 284
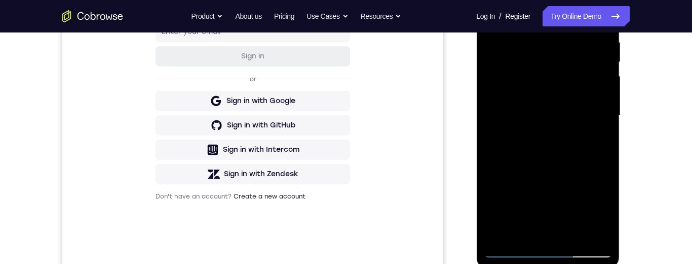
click at [517, 68] on div at bounding box center [548, 116] width 128 height 284
click at [536, 112] on div at bounding box center [548, 116] width 128 height 284
click at [541, 117] on div at bounding box center [548, 116] width 128 height 284
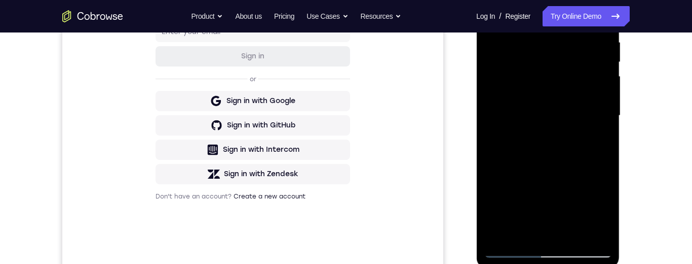
click at [541, 117] on div at bounding box center [548, 116] width 128 height 284
click at [555, 117] on div at bounding box center [548, 116] width 128 height 284
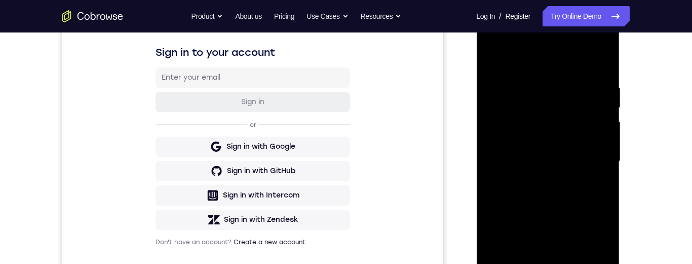
scroll to position [149, 0]
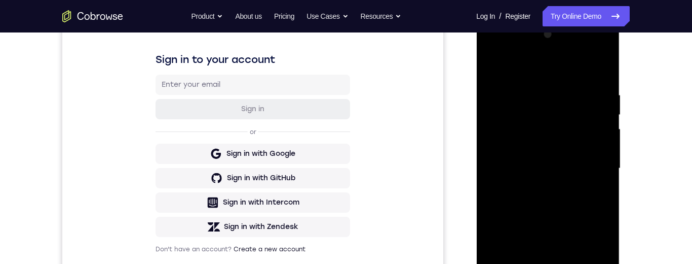
click at [656, 157] on div "Your Support Agent Your Customer Web iOS Android Next Steps We’d be happy to gi…" at bounding box center [346, 217] width 649 height 668
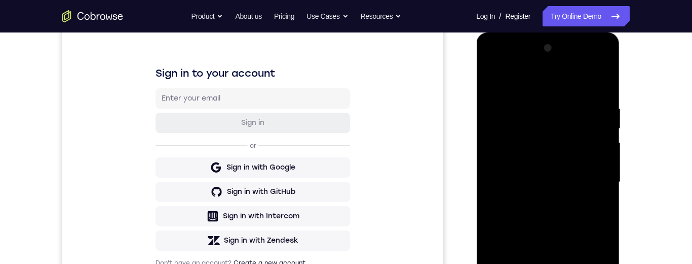
scroll to position [169, 0]
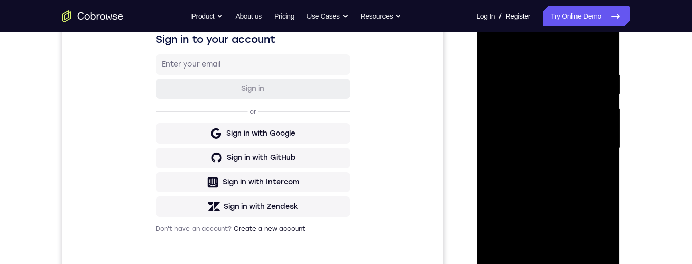
click at [578, 196] on div at bounding box center [548, 148] width 128 height 284
click at [554, 197] on div at bounding box center [548, 148] width 128 height 284
click at [577, 195] on div at bounding box center [548, 148] width 128 height 284
click at [575, 179] on div at bounding box center [548, 148] width 128 height 284
click at [575, 177] on div at bounding box center [548, 148] width 128 height 284
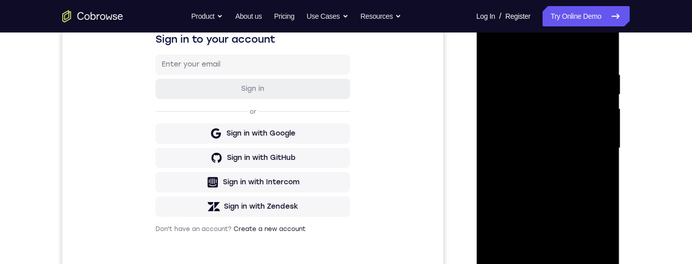
click at [641, 120] on div "Your Support Agent Your Customer Web iOS Android Next Steps We’d be happy to gi…" at bounding box center [346, 197] width 649 height 668
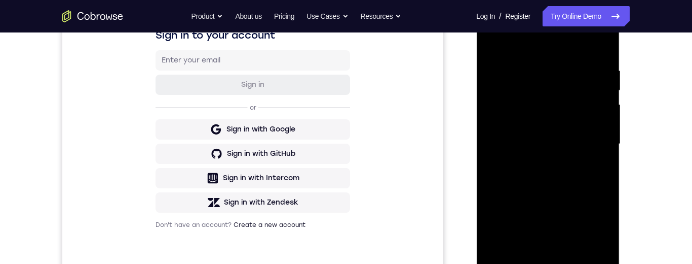
scroll to position [173, 0]
click at [649, 102] on div "Your Support Agent Your Customer Web iOS Android Next Steps We’d be happy to gi…" at bounding box center [346, 194] width 649 height 668
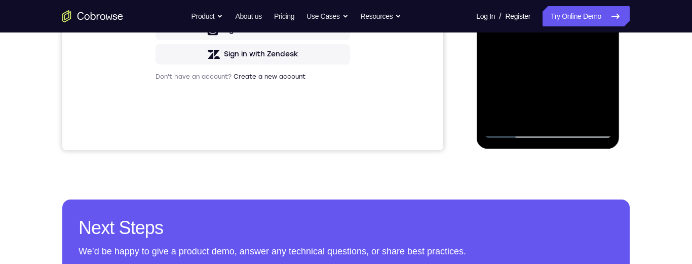
scroll to position [328, 0]
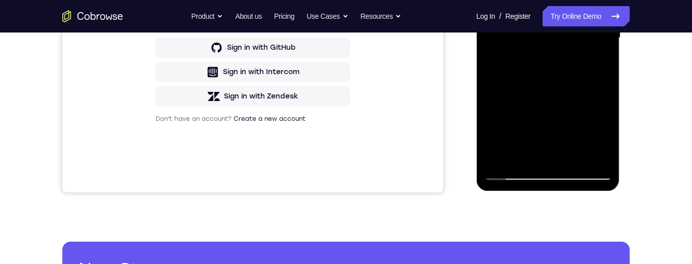
click at [605, 72] on div at bounding box center [548, 38] width 128 height 284
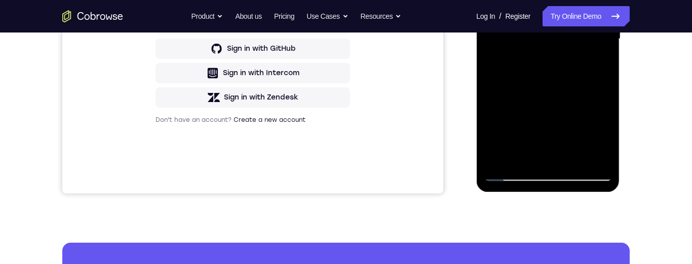
click at [602, 70] on div at bounding box center [548, 39] width 128 height 284
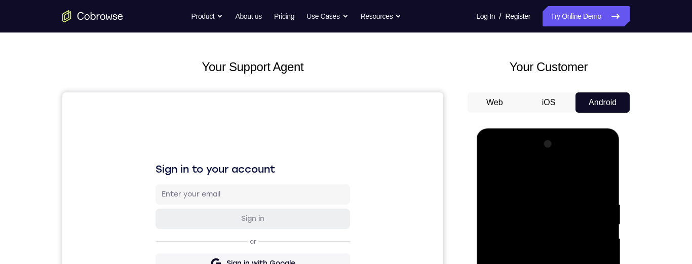
scroll to position [285, 0]
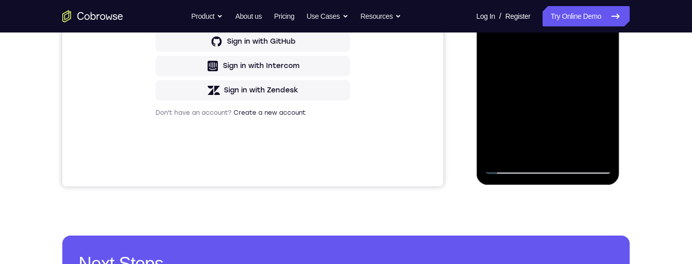
click at [574, 157] on div at bounding box center [548, 32] width 128 height 284
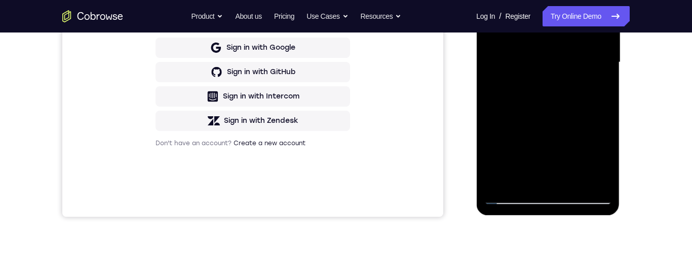
click at [524, 185] on div at bounding box center [548, 62] width 128 height 284
click at [521, 180] on div at bounding box center [548, 62] width 128 height 284
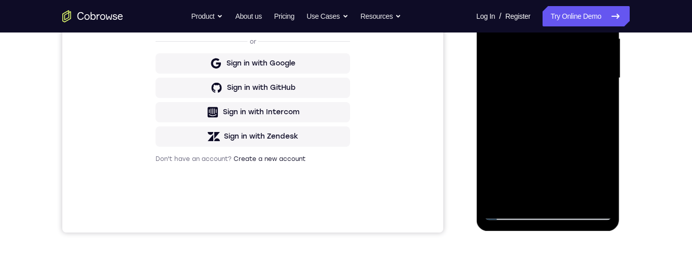
scroll to position [78, 0]
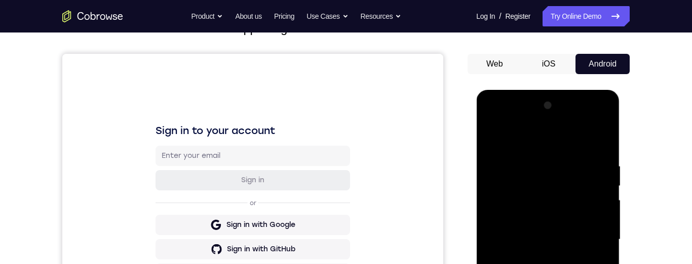
click at [575, 156] on div at bounding box center [548, 239] width 128 height 284
click at [597, 156] on div at bounding box center [548, 239] width 128 height 284
click at [552, 157] on div at bounding box center [548, 239] width 128 height 284
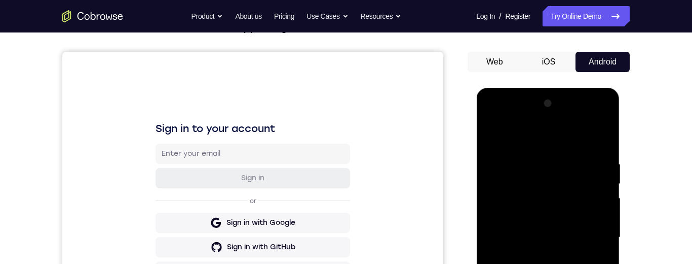
scroll to position [199, 0]
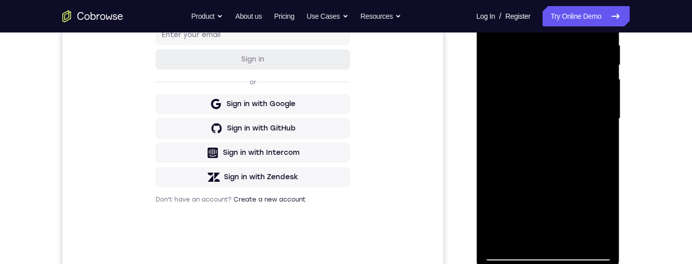
click at [599, 235] on div at bounding box center [548, 119] width 128 height 284
click at [599, 241] on div at bounding box center [548, 119] width 128 height 284
click at [598, 236] on div at bounding box center [548, 119] width 128 height 284
click at [595, 238] on div at bounding box center [548, 119] width 128 height 284
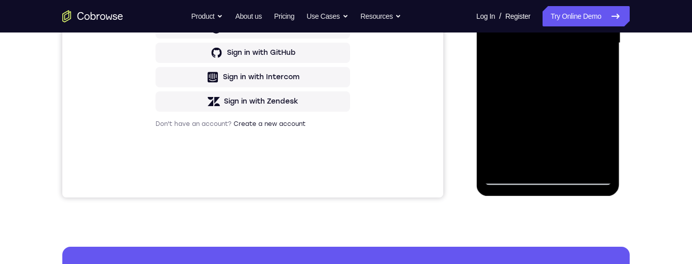
scroll to position [274, 0]
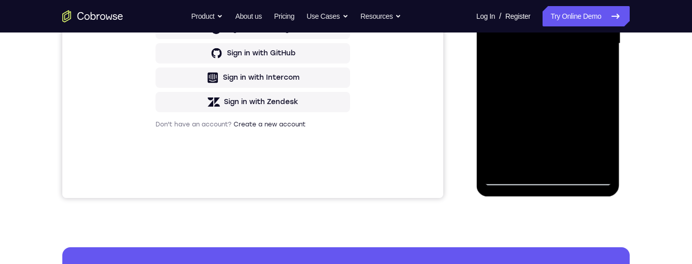
click at [647, 146] on div "Your Support Agent Your Customer Web iOS Android Next Steps We’d be happy to gi…" at bounding box center [346, 93] width 649 height 668
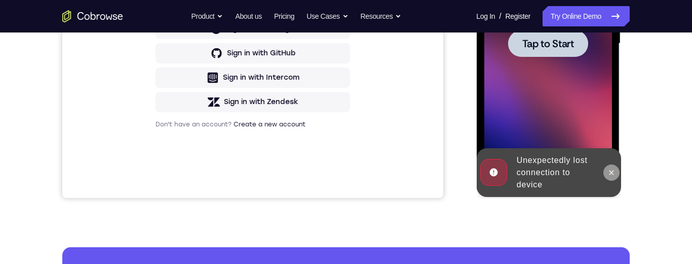
click at [610, 172] on icon at bounding box center [611, 172] width 8 height 8
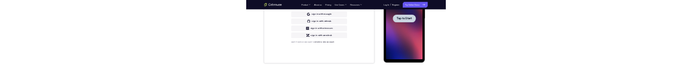
scroll to position [0, 0]
